Goal: Task Accomplishment & Management: Manage account settings

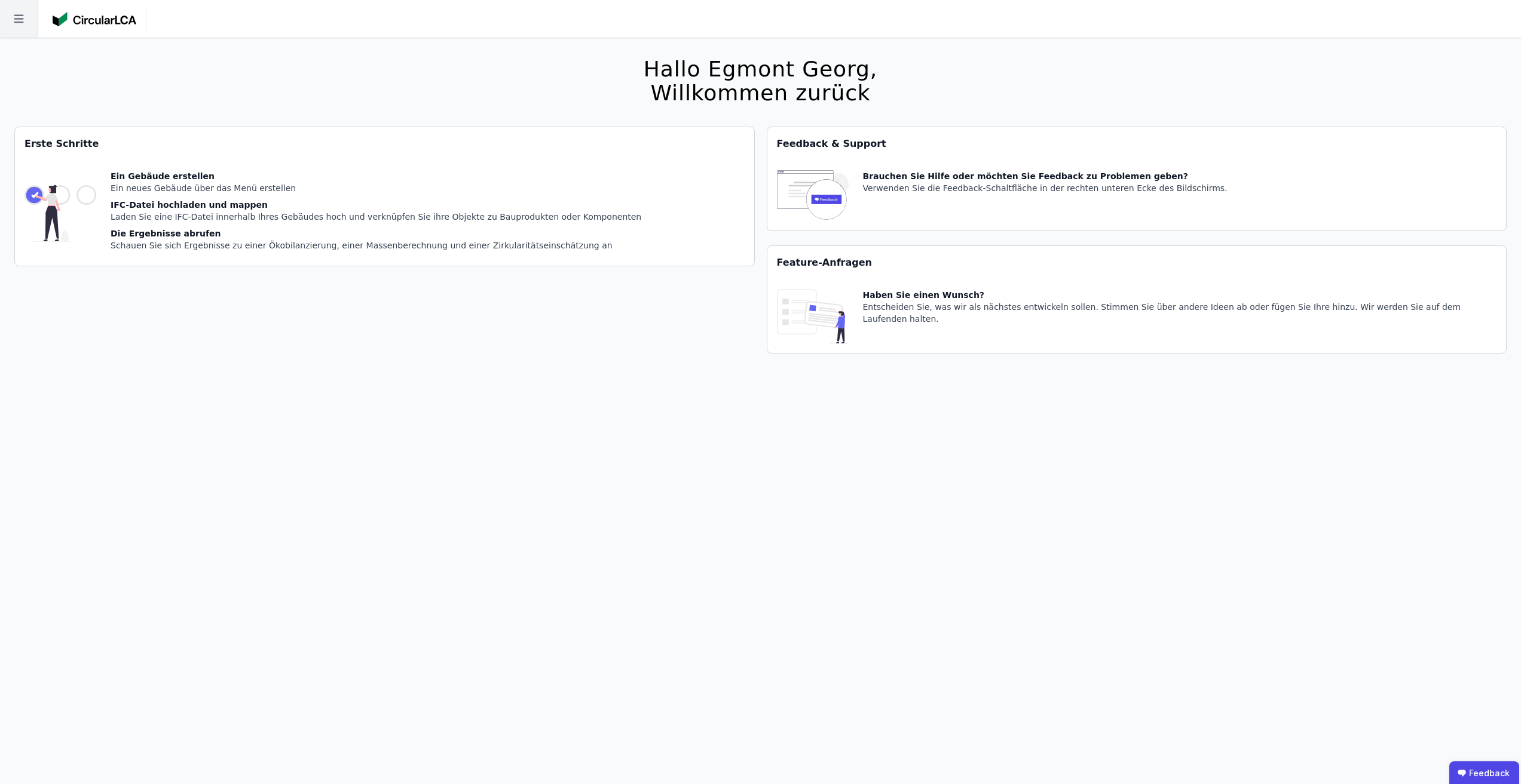
click at [33, 21] on icon at bounding box center [19, 19] width 38 height 38
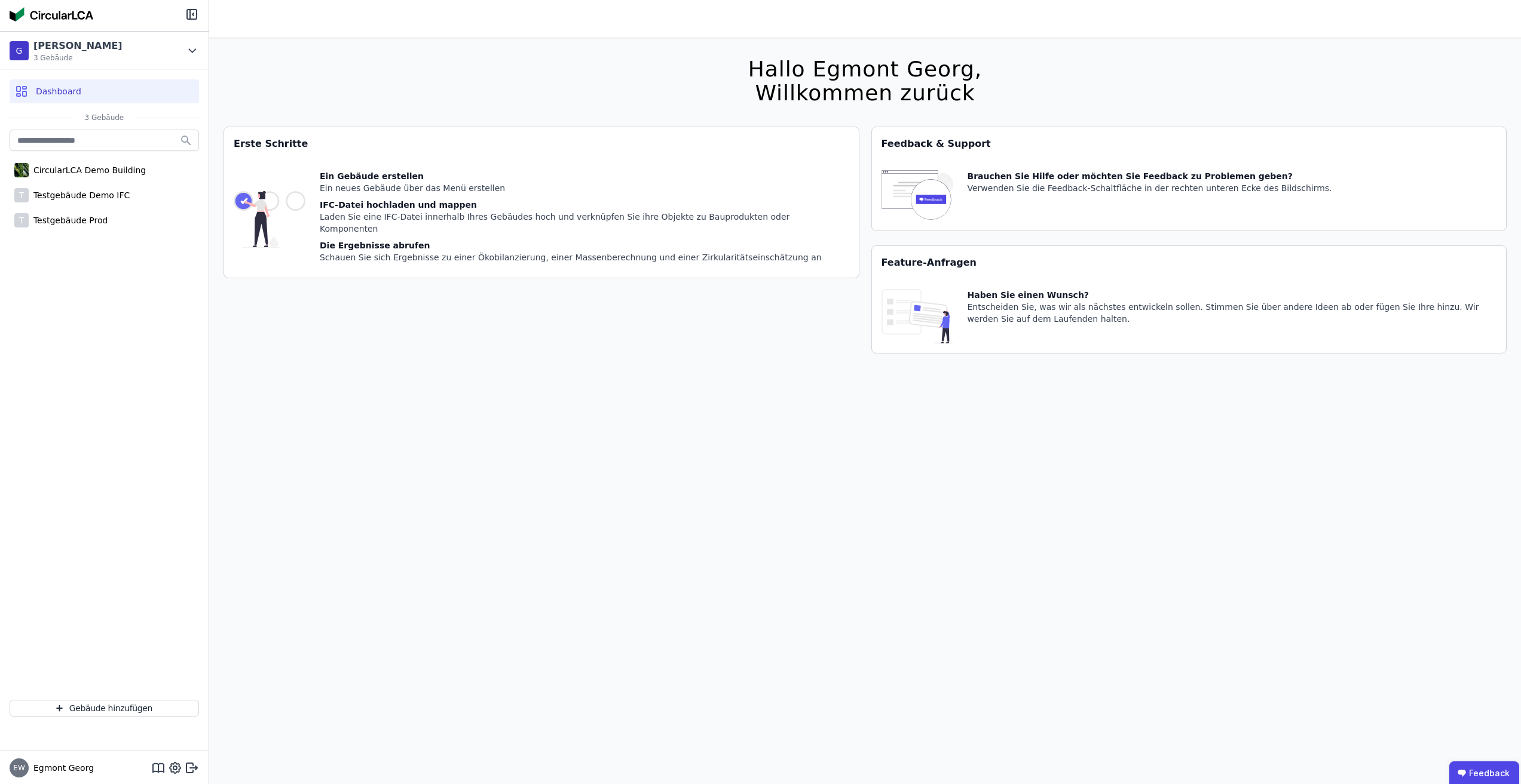
click at [379, 85] on div "Hallo Egmont [PERSON_NAME], Willkommen zurück Sie verwenden derzeit eine Beta-V…" at bounding box center [865, 430] width 1283 height 784
click at [193, 60] on div "[PERSON_NAME] Test 3 Gebäude" at bounding box center [104, 50] width 209 height 38
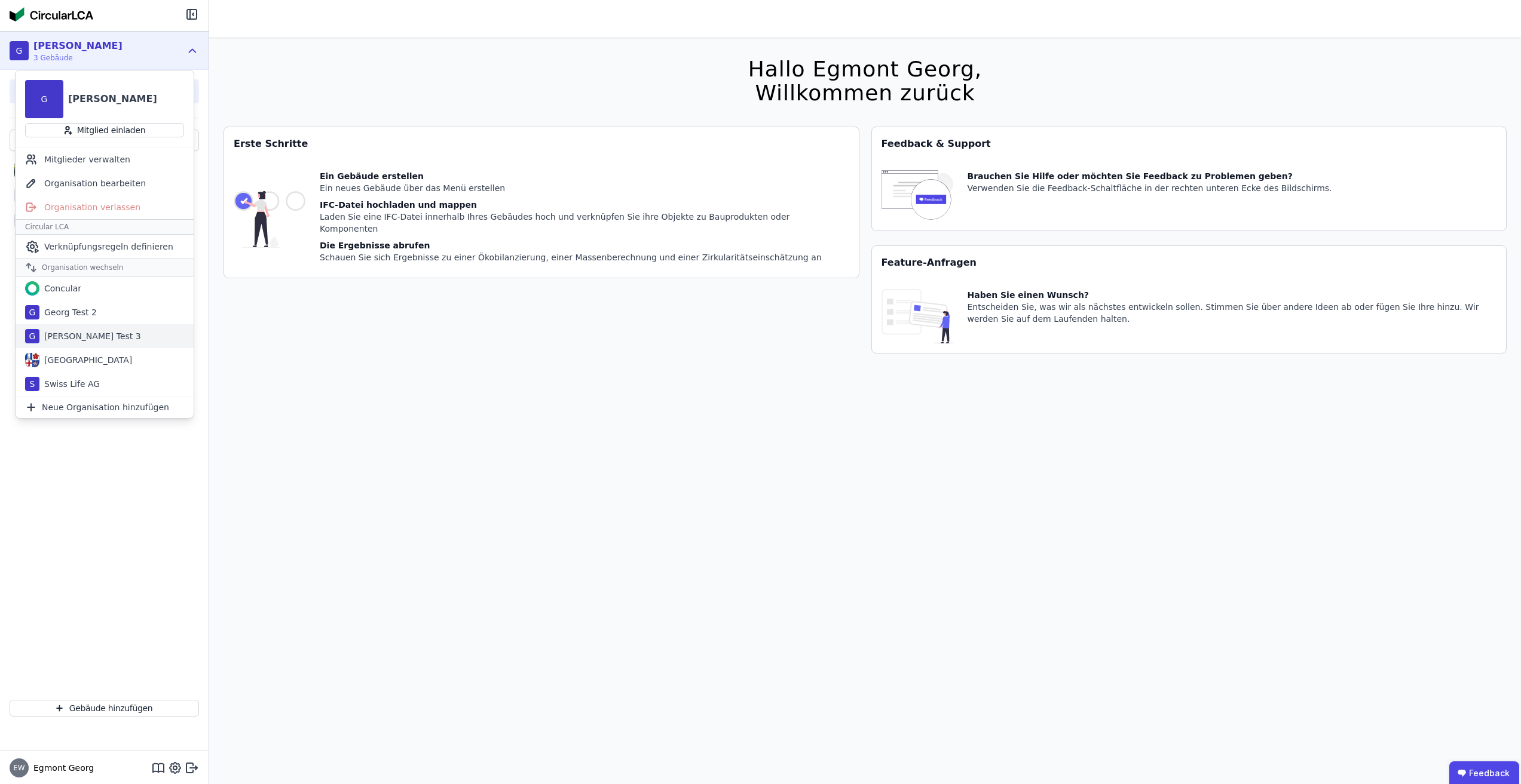
click at [114, 331] on div "G Georg Test 3" at bounding box center [104, 336] width 178 height 24
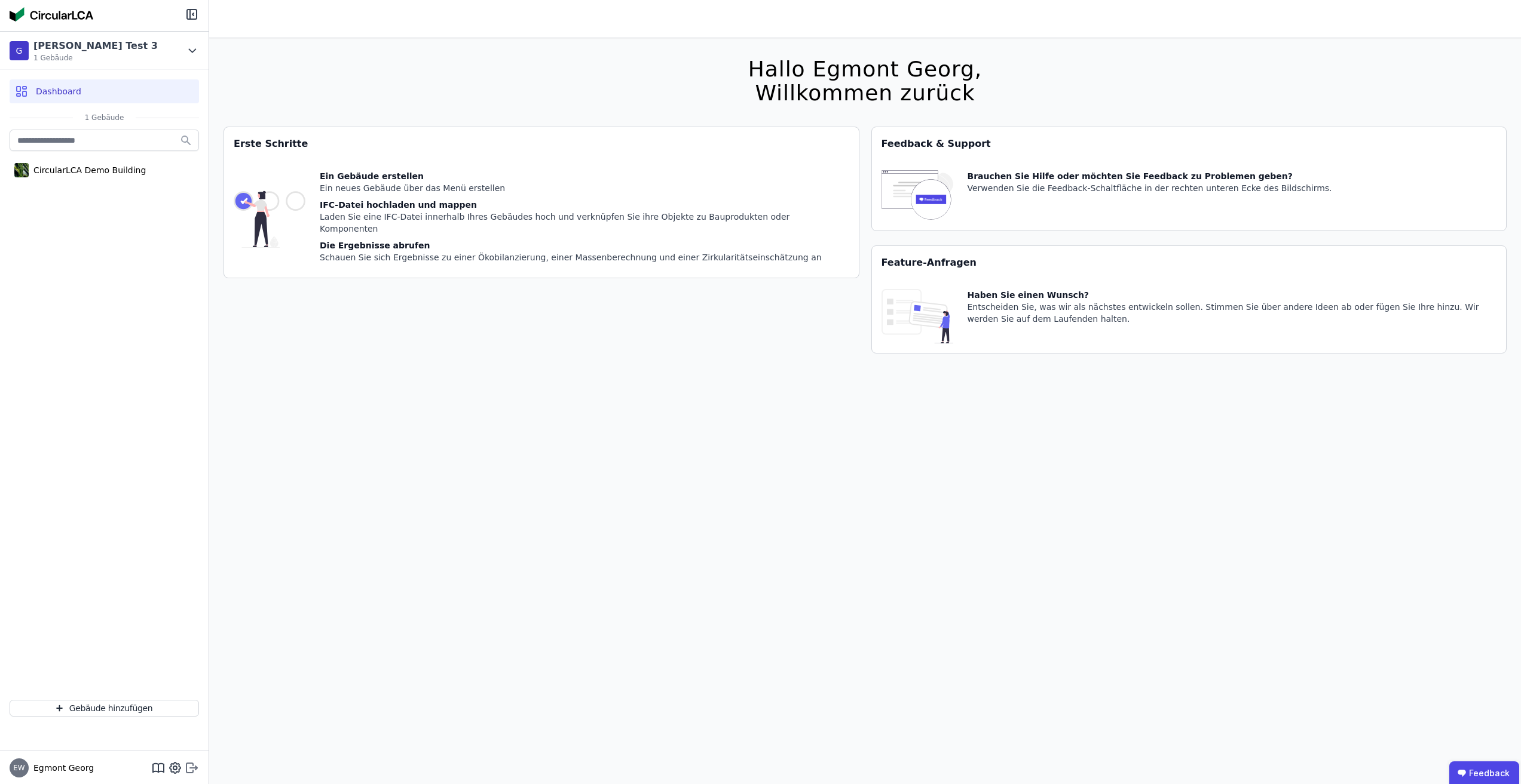
click at [192, 763] on icon at bounding box center [190, 768] width 6 height 10
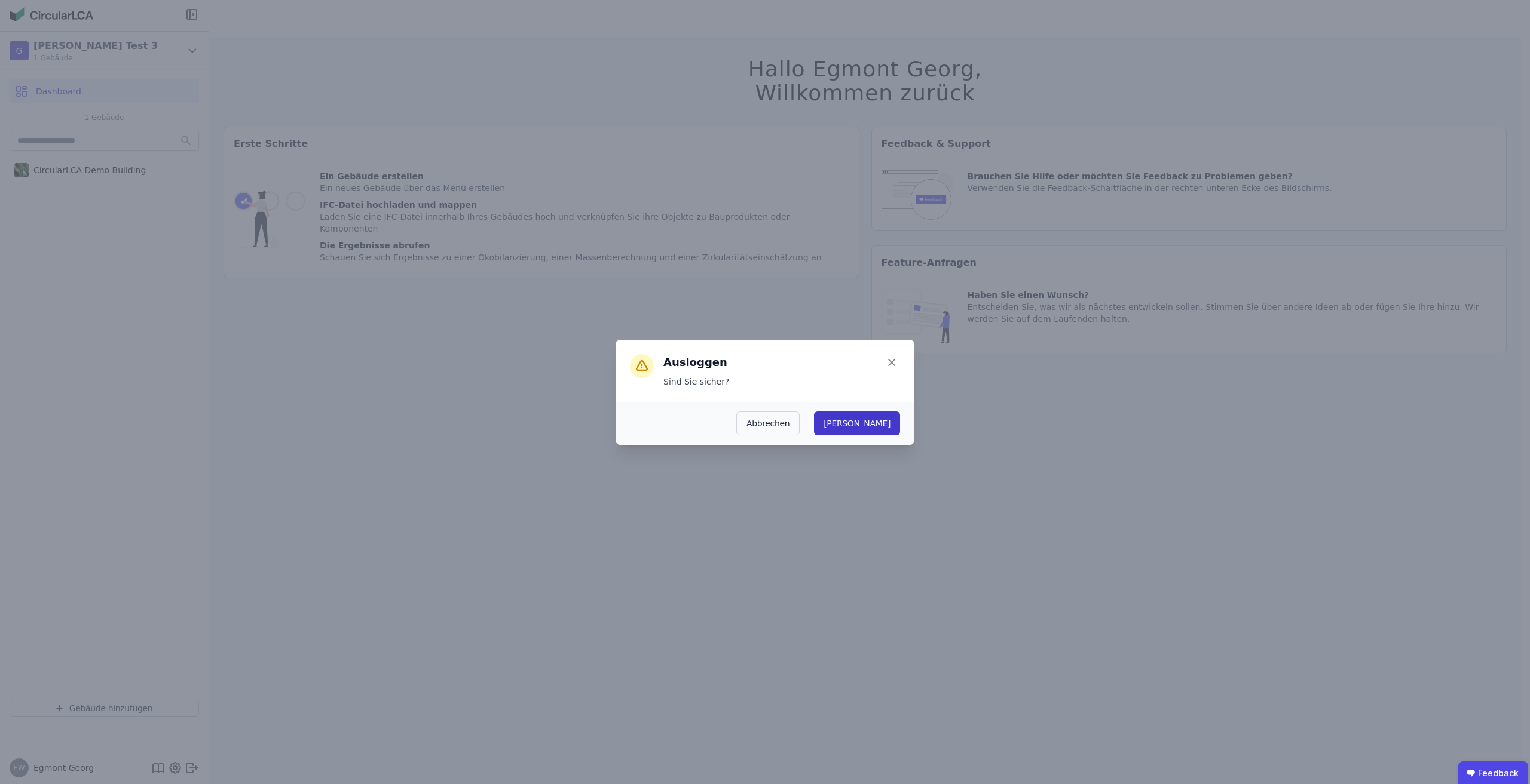
click at [885, 420] on button "[PERSON_NAME]" at bounding box center [857, 423] width 86 height 24
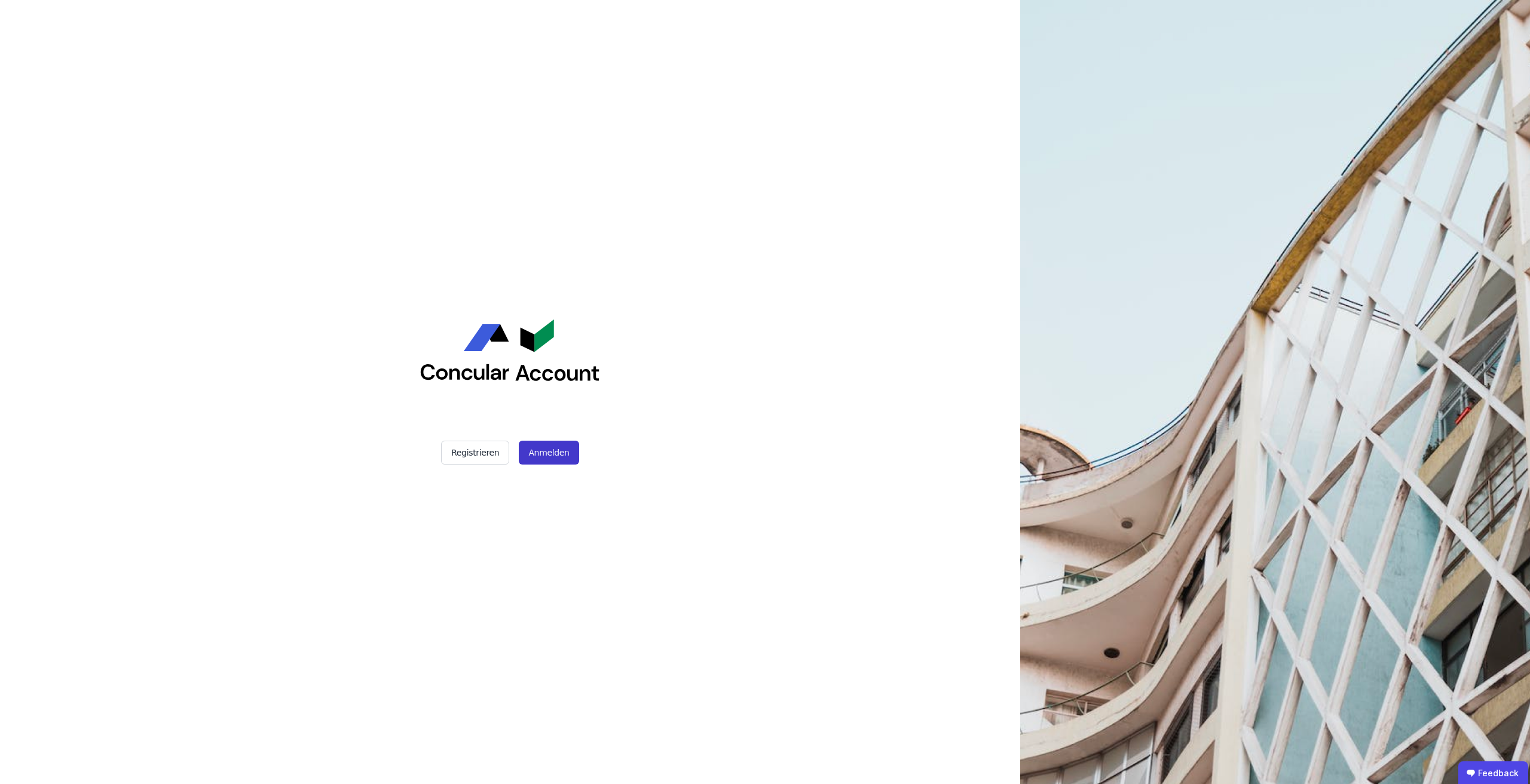
click at [532, 456] on button "Anmelden" at bounding box center [548, 453] width 60 height 24
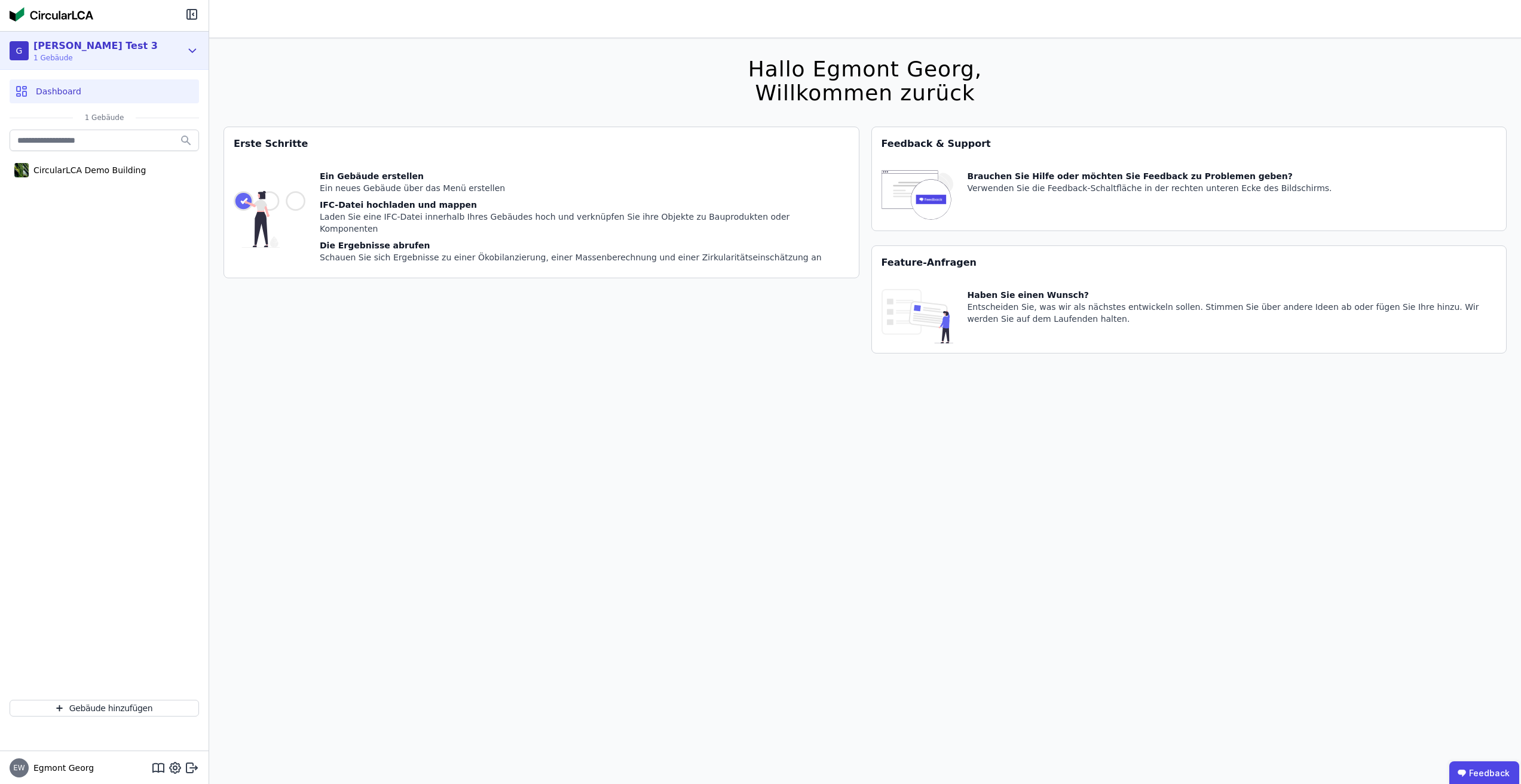
click at [157, 56] on div "G Georg Test 3 1 Gebäude" at bounding box center [95, 51] width 172 height 24
click at [295, 468] on div "Hallo Egmont Georg, Willkommen zurück Sie verwenden derzeit eine Beta-Version. …" at bounding box center [865, 430] width 1283 height 784
click at [171, 763] on icon at bounding box center [175, 768] width 10 height 10
select select "*"
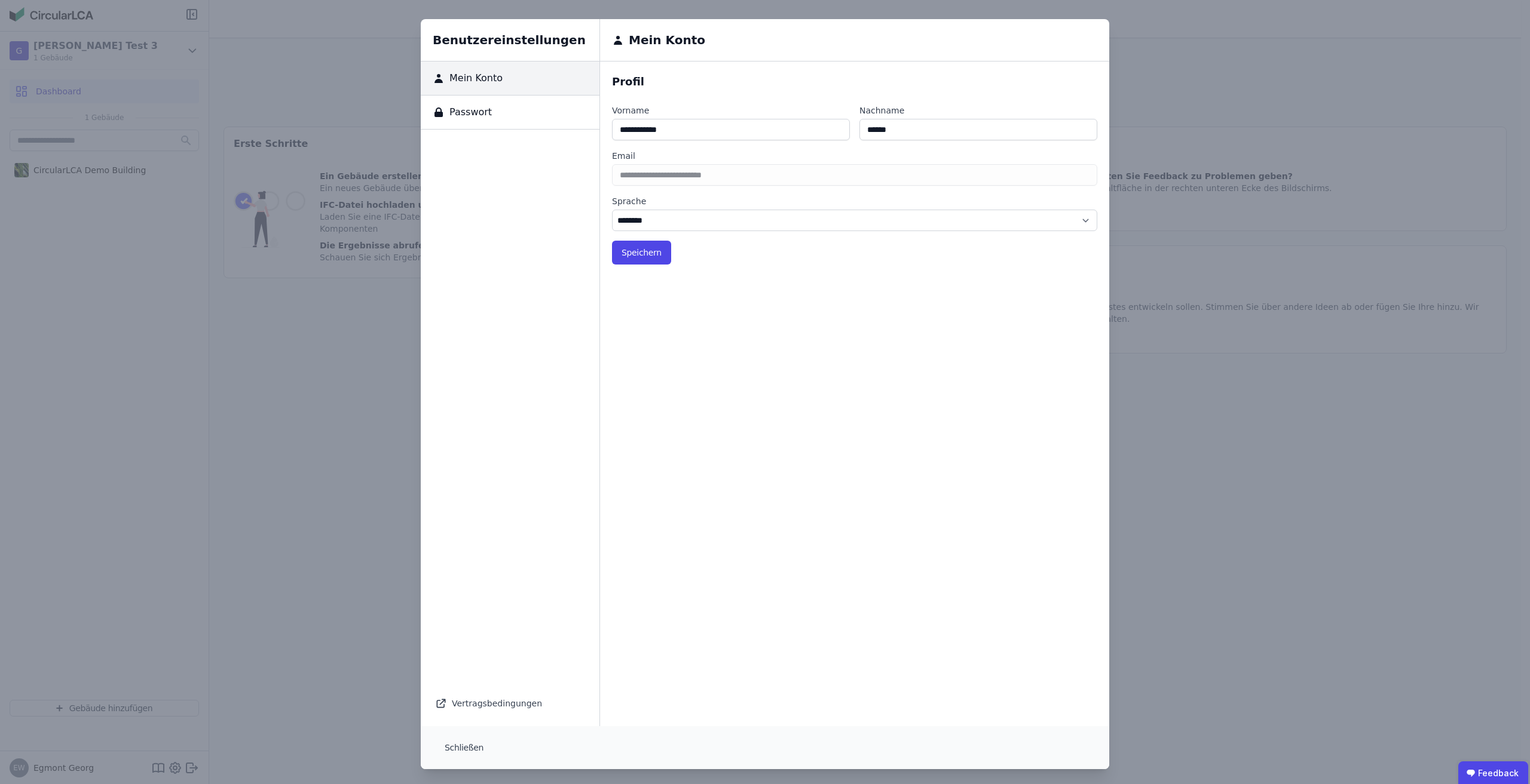
click at [347, 249] on div "Benutzereinstellungen Mein Konto Passwort Vertragsbedingungen Mein Konto Profil…" at bounding box center [765, 394] width 1530 height 789
click at [1280, 406] on div "Benutzereinstellungen Mein Konto Passwort Vertragsbedingungen Mein Konto Profil…" at bounding box center [765, 394] width 1530 height 789
click at [310, 129] on div "Benutzereinstellungen Mein Konto Passwort Vertragsbedingungen Mein Konto Profil…" at bounding box center [765, 394] width 1530 height 789
click at [1178, 47] on div "Benutzereinstellungen Mein Konto Passwort Vertragsbedingungen Mein Konto Profil…" at bounding box center [765, 394] width 1530 height 789
